Goal: Task Accomplishment & Management: Manage account settings

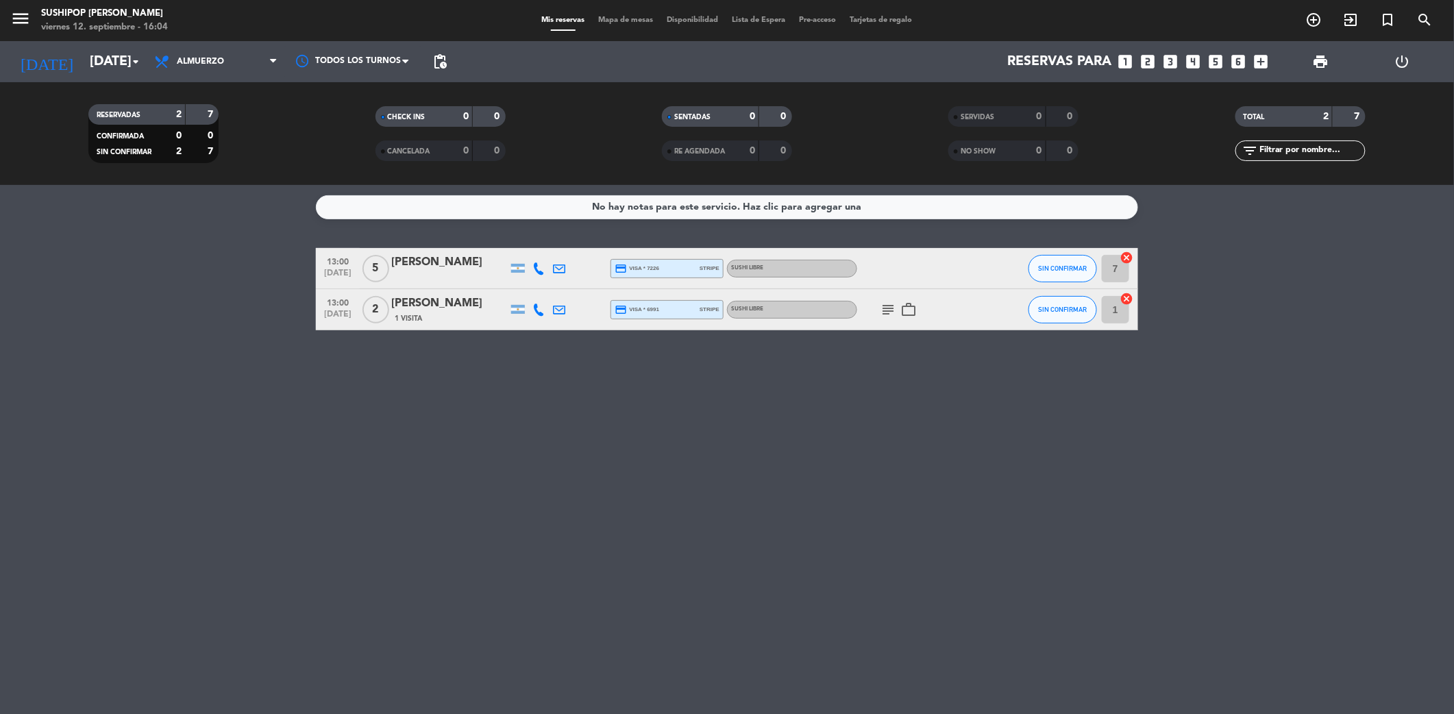
click at [281, 344] on div "No hay notas para este servicio. Haz clic para agregar una 13:00 sep. 13 5 Agus…" at bounding box center [727, 449] width 1454 height 529
click at [878, 310] on span "subject" at bounding box center [888, 309] width 21 height 16
click at [880, 310] on icon "subject" at bounding box center [888, 309] width 16 height 16
click at [895, 310] on icon "subject" at bounding box center [888, 309] width 16 height 16
